Goal: Information Seeking & Learning: Learn about a topic

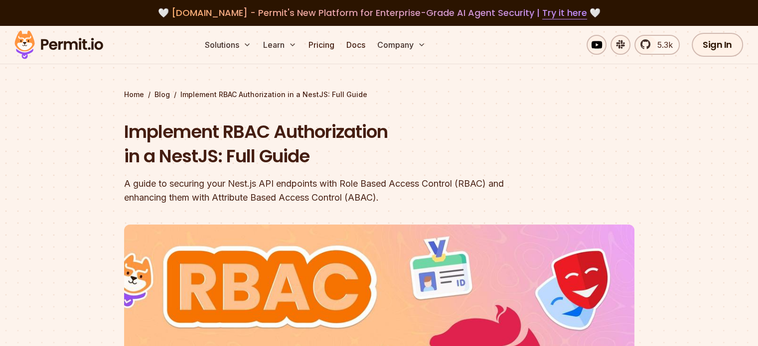
click at [272, 184] on div "A guide to securing your Nest.js API endpoints with Role Based Access Control (…" at bounding box center [315, 191] width 383 height 28
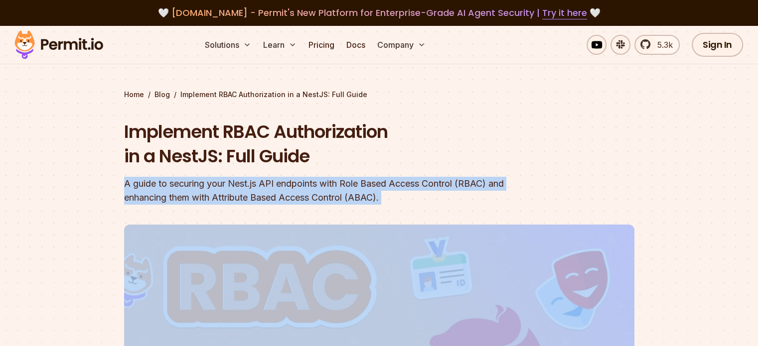
click at [272, 184] on div "A guide to securing your Nest.js API endpoints with Role Based Access Control (…" at bounding box center [315, 191] width 383 height 28
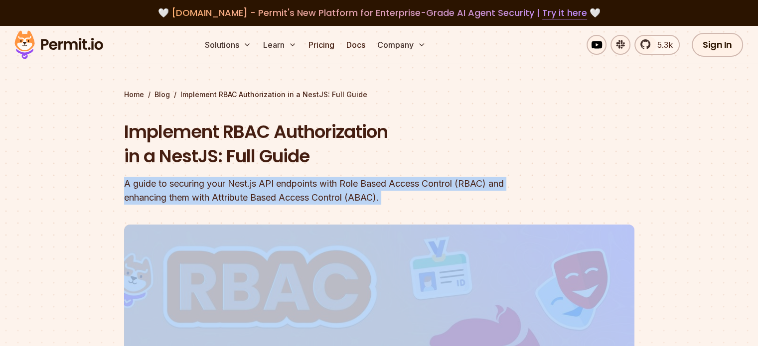
click at [272, 184] on div "A guide to securing your Nest.js API endpoints with Role Based Access Control (…" at bounding box center [315, 191] width 383 height 28
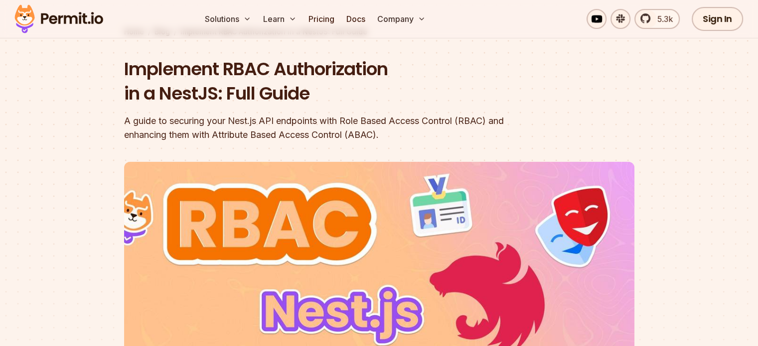
click at [88, 193] on div at bounding box center [379, 343] width 758 height 366
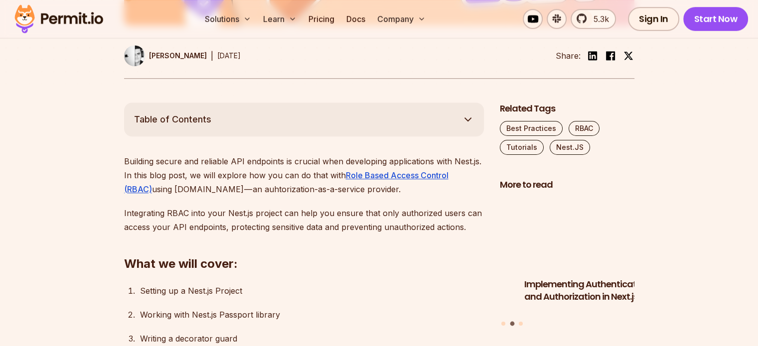
scroll to position [487, 0]
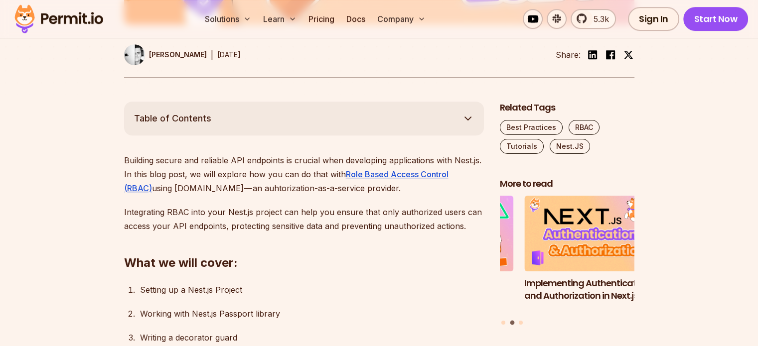
click at [152, 185] on p "Building secure and reliable API endpoints is crucial when developing applicati…" at bounding box center [304, 174] width 360 height 42
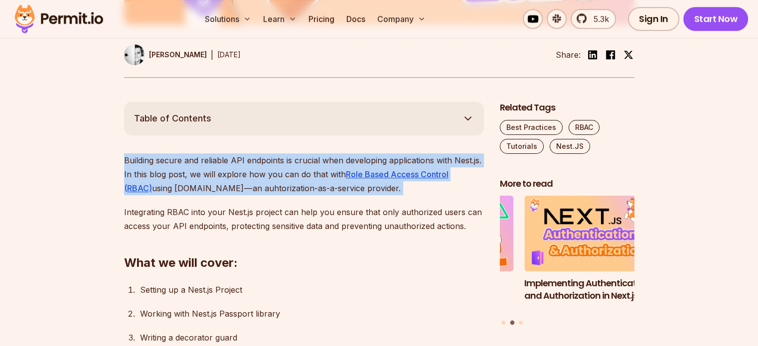
click at [152, 185] on p "Building secure and reliable API endpoints is crucial when developing applicati…" at bounding box center [304, 174] width 360 height 42
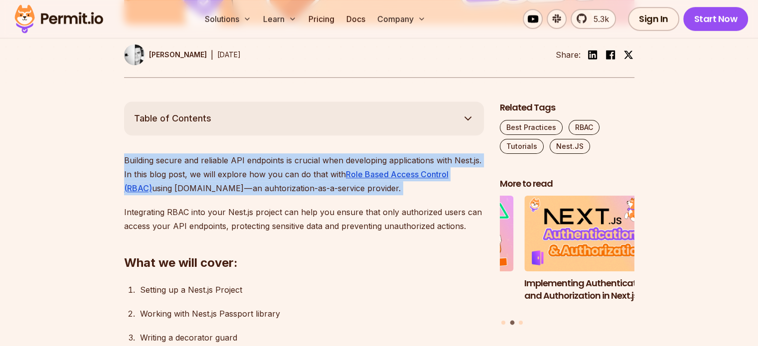
click at [152, 185] on p "Building secure and reliable API endpoints is crucial when developing applicati…" at bounding box center [304, 174] width 360 height 42
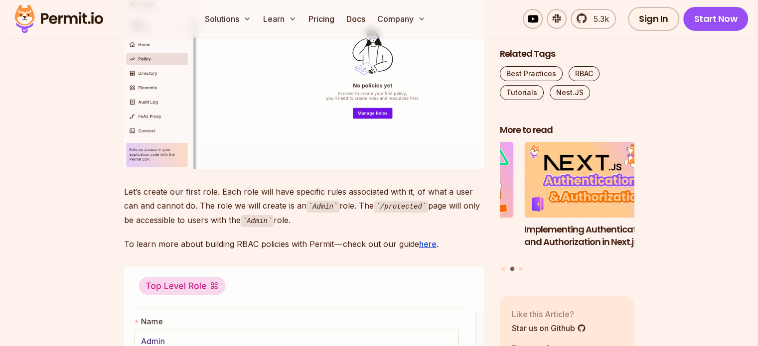
scroll to position [3373, 0]
